Goal: Task Accomplishment & Management: Complete application form

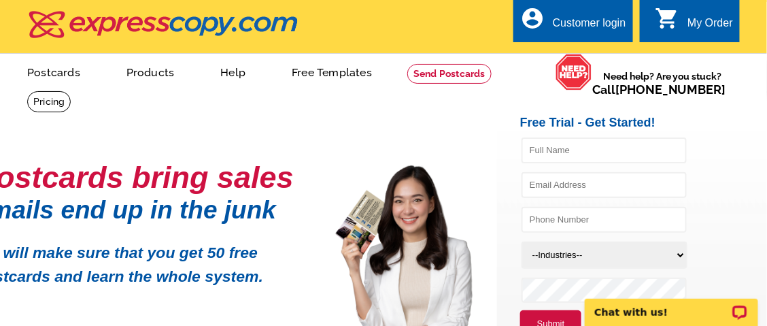
click at [607, 21] on div "Customer login" at bounding box center [589, 26] width 73 height 19
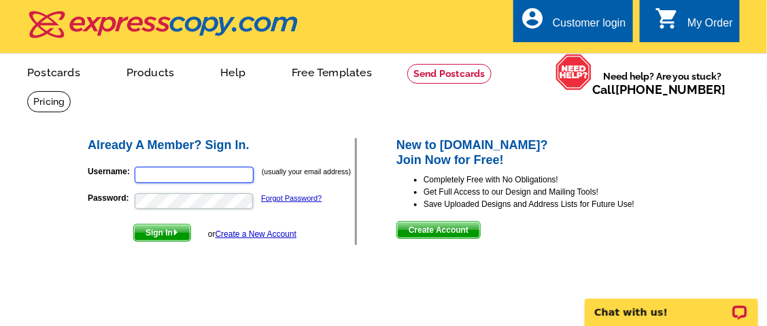
click at [179, 173] on input "Username:" at bounding box center [194, 175] width 119 height 16
type input "larvirtual.llc@gmail.com"
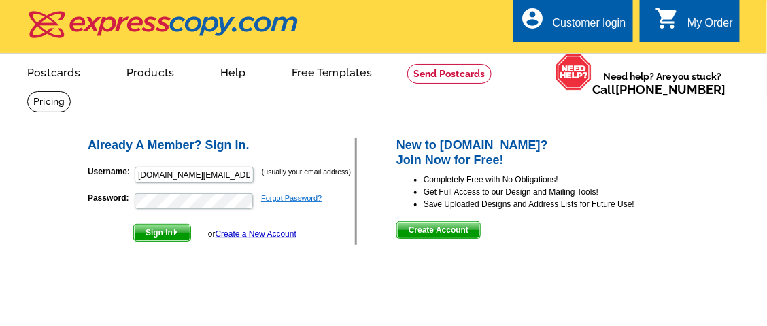
click at [300, 199] on link "Forgot Password?" at bounding box center [291, 198] width 61 height 8
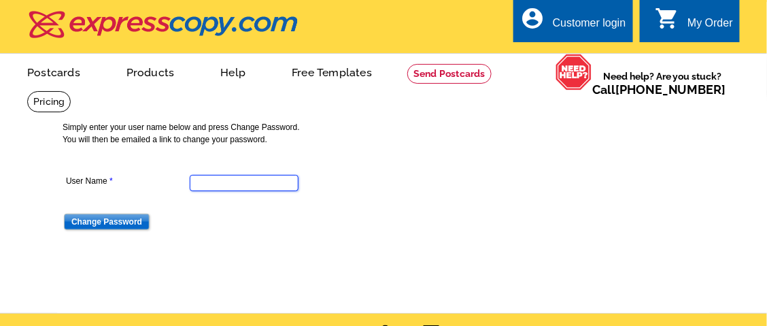
click at [260, 186] on input "User Name" at bounding box center [244, 183] width 109 height 16
type input "larvirtual.llc@gmail.com"
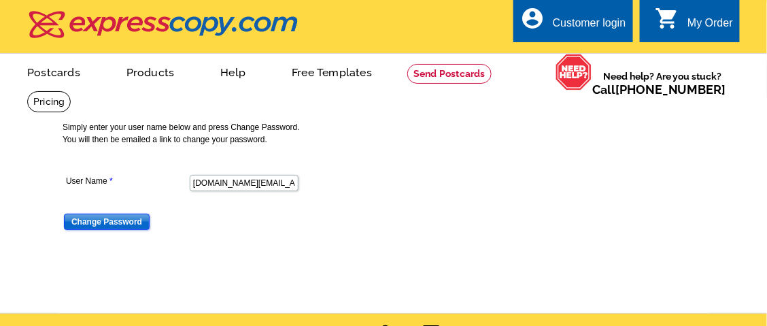
click at [112, 220] on input "Change Password" at bounding box center [107, 222] width 86 height 16
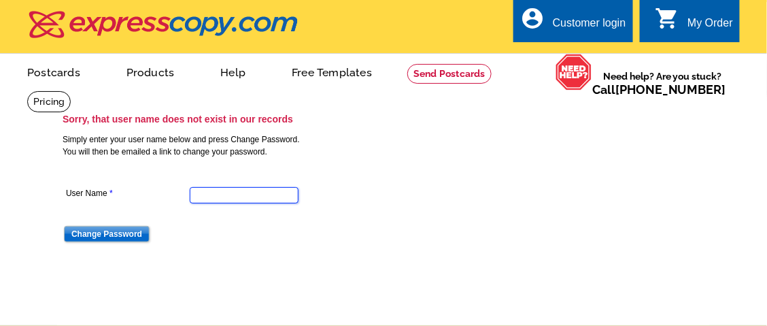
click at [214, 197] on input "User Name" at bounding box center [244, 195] width 109 height 16
type input "lynn.kwtc@gmail.com"
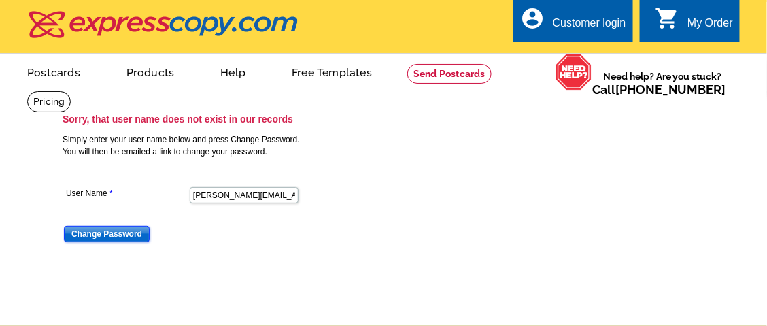
click at [102, 236] on input "Change Password" at bounding box center [107, 234] width 86 height 16
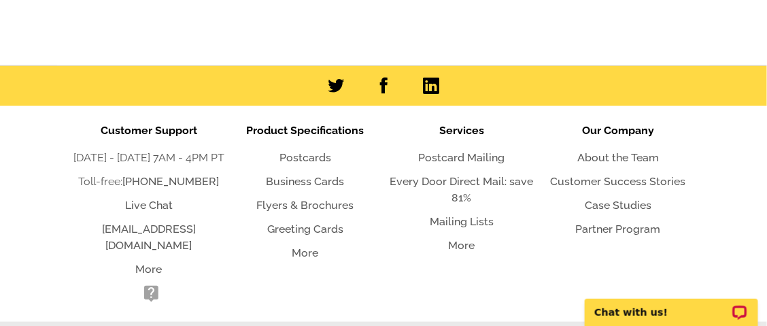
scroll to position [288, 0]
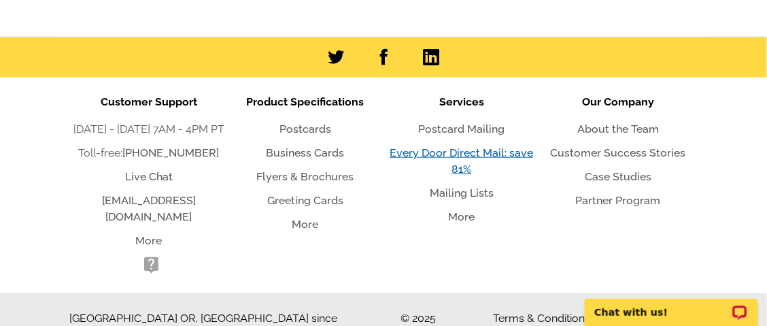
click at [484, 154] on link "Every Door Direct Mail: save 81%" at bounding box center [462, 160] width 144 height 29
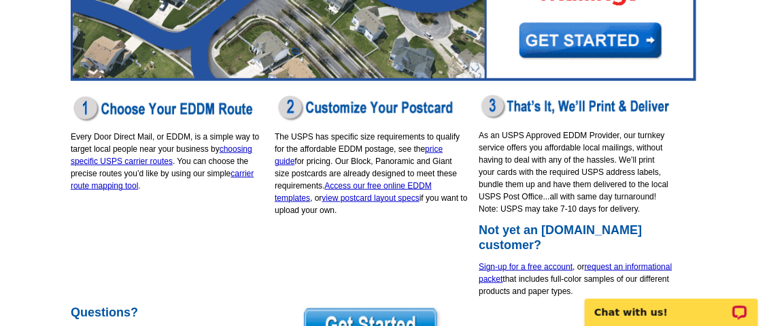
scroll to position [271, 0]
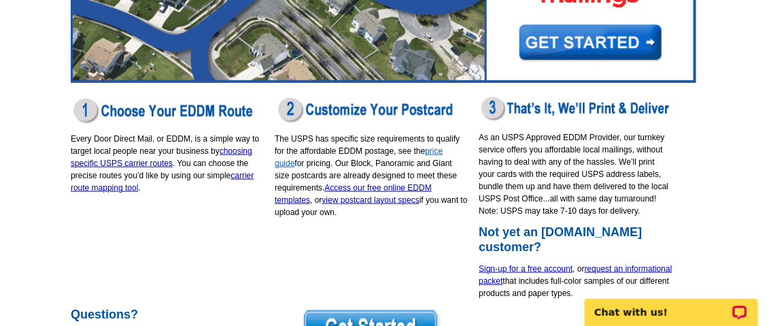
click at [443, 154] on link "price guide" at bounding box center [359, 157] width 168 height 22
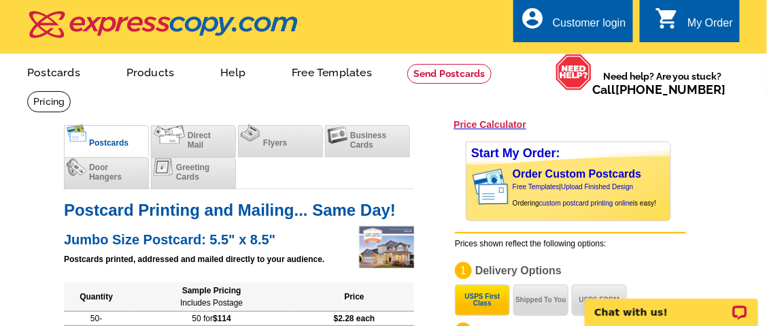
click at [583, 24] on div "Customer login" at bounding box center [589, 26] width 73 height 19
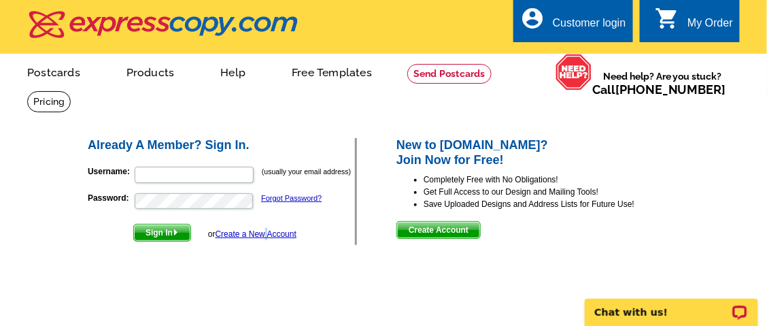
click at [266, 235] on link "Create a New Account" at bounding box center [256, 234] width 81 height 10
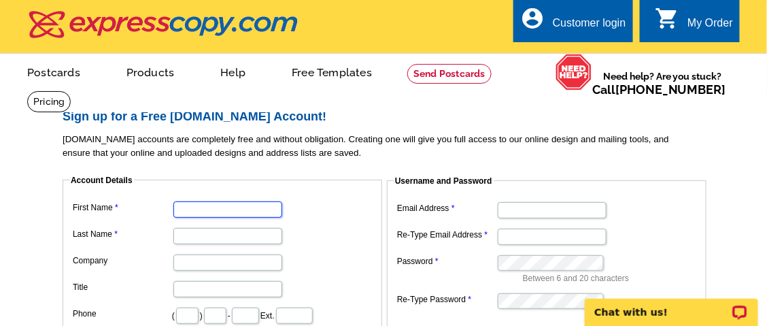
click at [249, 208] on input "First Name" at bounding box center [227, 209] width 109 height 16
type input "[PERSON_NAME]"
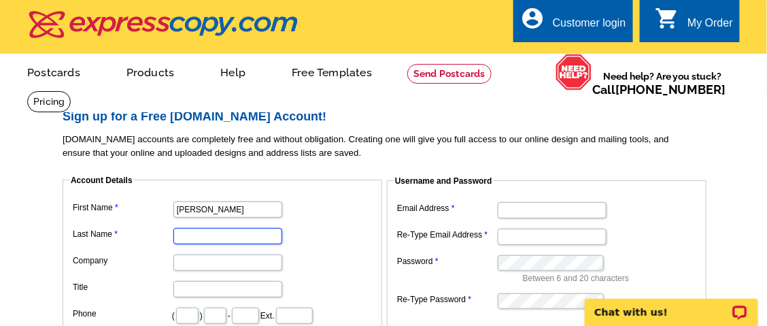
type input "[PERSON_NAME]"
type input "LAR Virtual Support LLC"
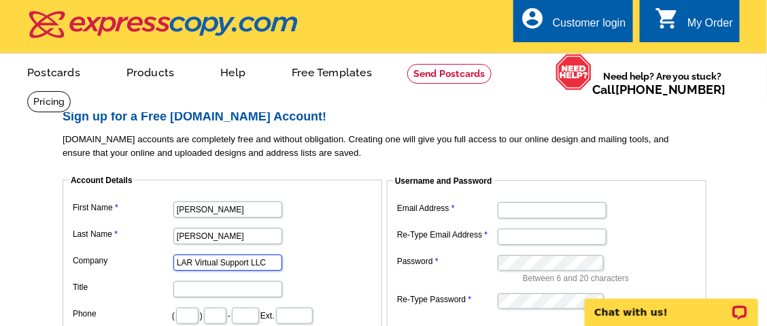
type input "201"
type input "261"
type input "2501"
type input "[STREET_ADDRESS][PERSON_NAME]"
type input "Paramus"
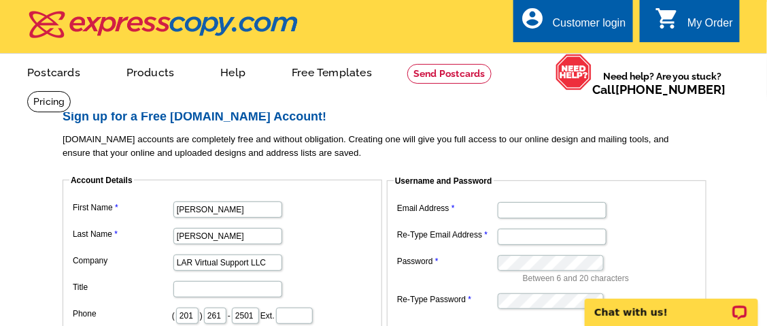
select select "NJ"
type input "07652"
type input "larvirtual.llc@gmail.com"
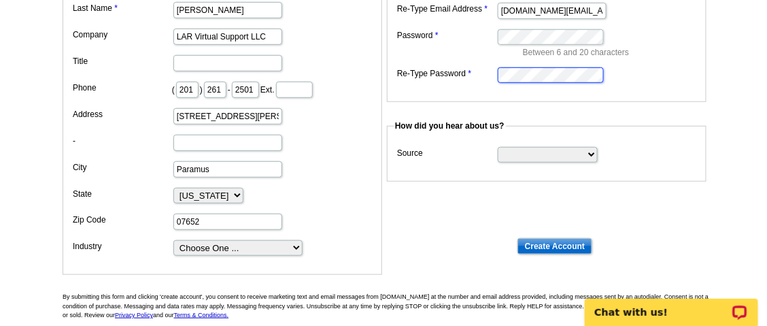
scroll to position [271, 0]
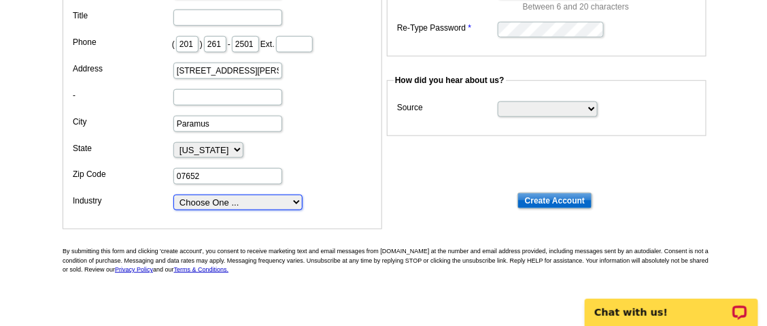
click at [296, 195] on select "Choose One ... Residential Real Estate Accounting Agriculture Architecture Arts…" at bounding box center [237, 203] width 129 height 16
select select "2"
click at [173, 195] on select "Choose One ... Residential Real Estate Accounting Agriculture Architecture Arts…" at bounding box center [237, 203] width 129 height 16
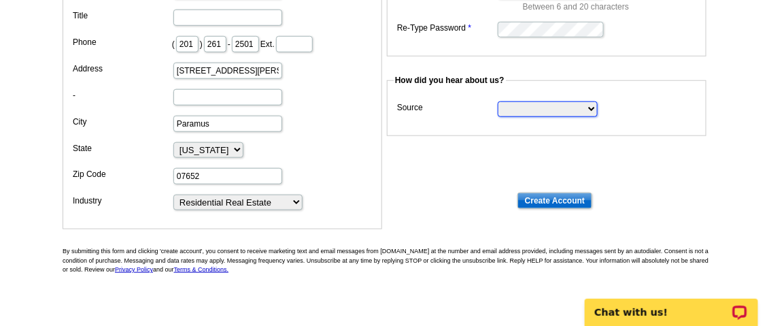
click at [556, 107] on select "Search Engine Television Ad Direct Mail Postcard Email Referred by a friend Oth…" at bounding box center [548, 109] width 100 height 16
select select "other"
click at [498, 101] on select "Search Engine Television Ad Direct Mail Postcard Email Referred by a friend Oth…" at bounding box center [548, 109] width 100 height 16
click at [575, 199] on input "Create Account" at bounding box center [555, 200] width 75 height 16
